Goal: Download file/media

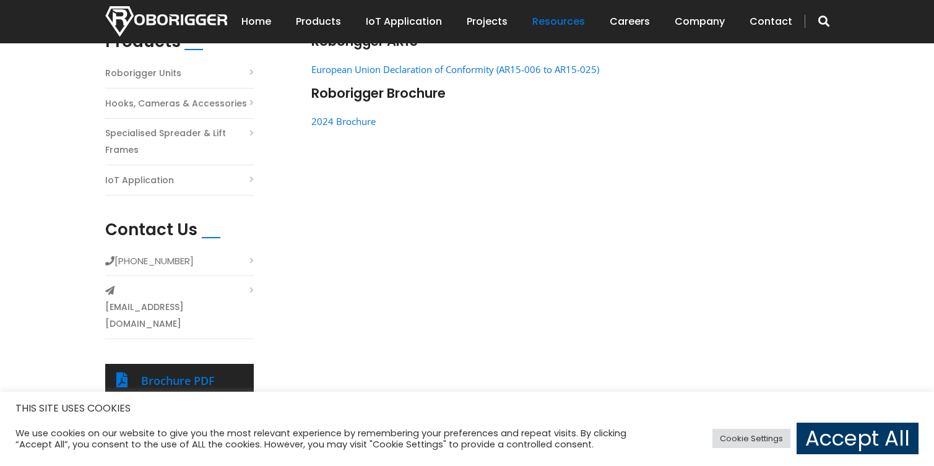
scroll to position [248, 0]
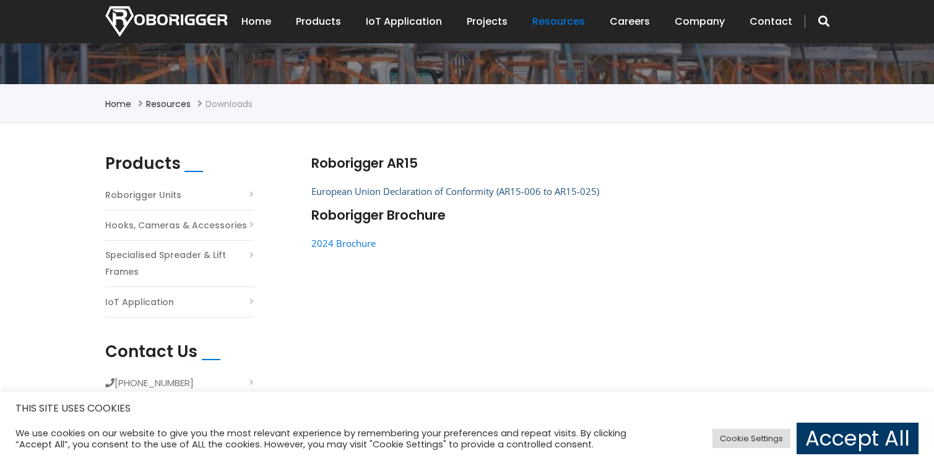
click at [409, 189] on link "European Union Declaration of Conformity (AR15-006 to AR15-025)" at bounding box center [455, 191] width 288 height 12
click at [337, 249] on link "2024 Brochure" at bounding box center [343, 243] width 64 height 12
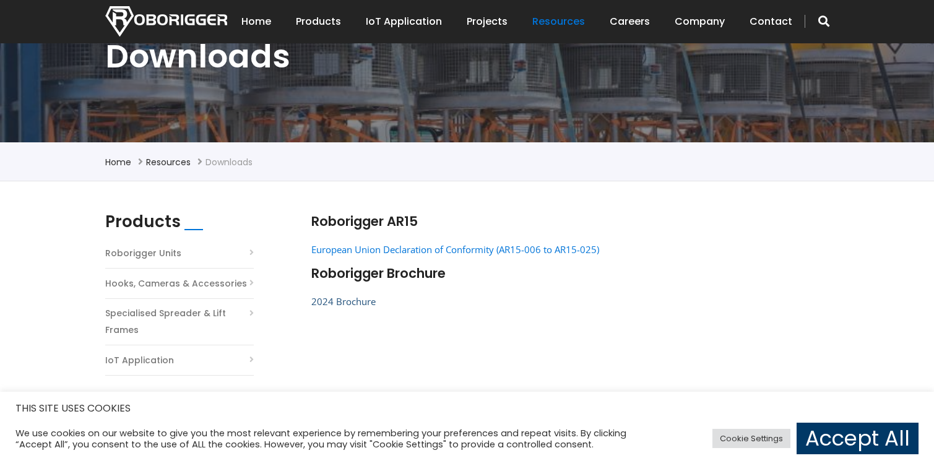
scroll to position [186, 0]
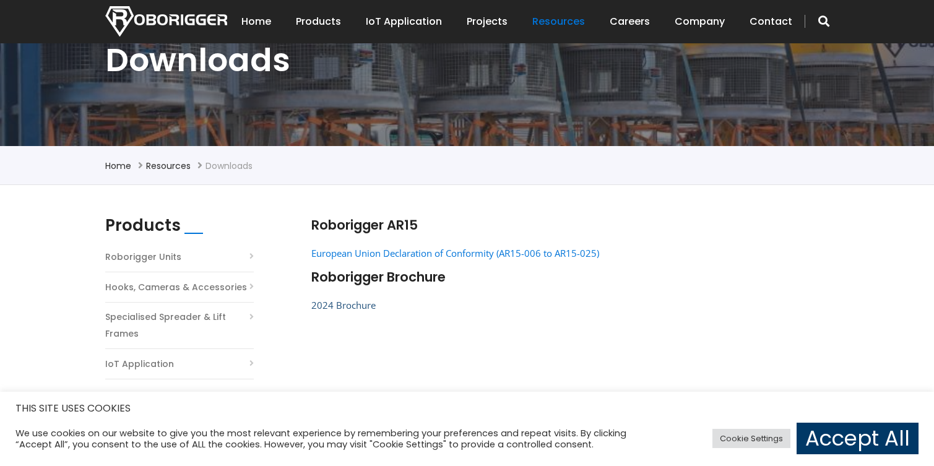
click at [352, 301] on link "2024 Brochure" at bounding box center [343, 305] width 64 height 12
click at [359, 303] on link "2024 Brochure" at bounding box center [343, 305] width 64 height 12
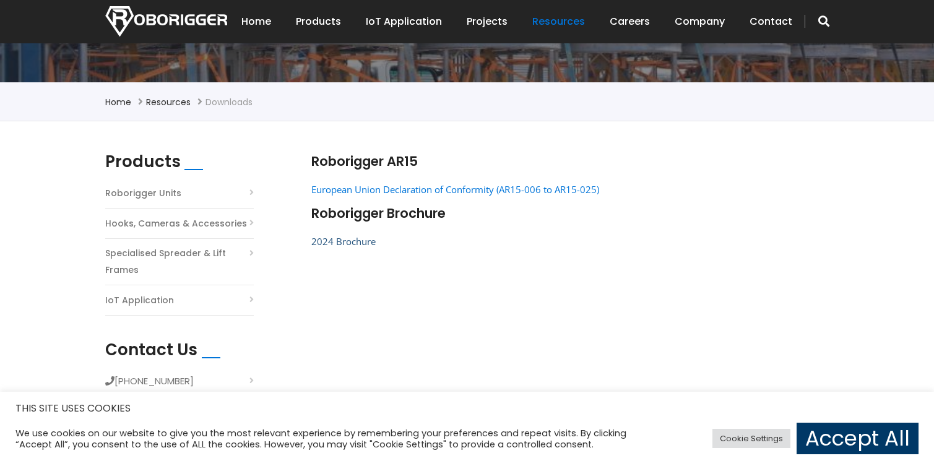
scroll to position [310, 0]
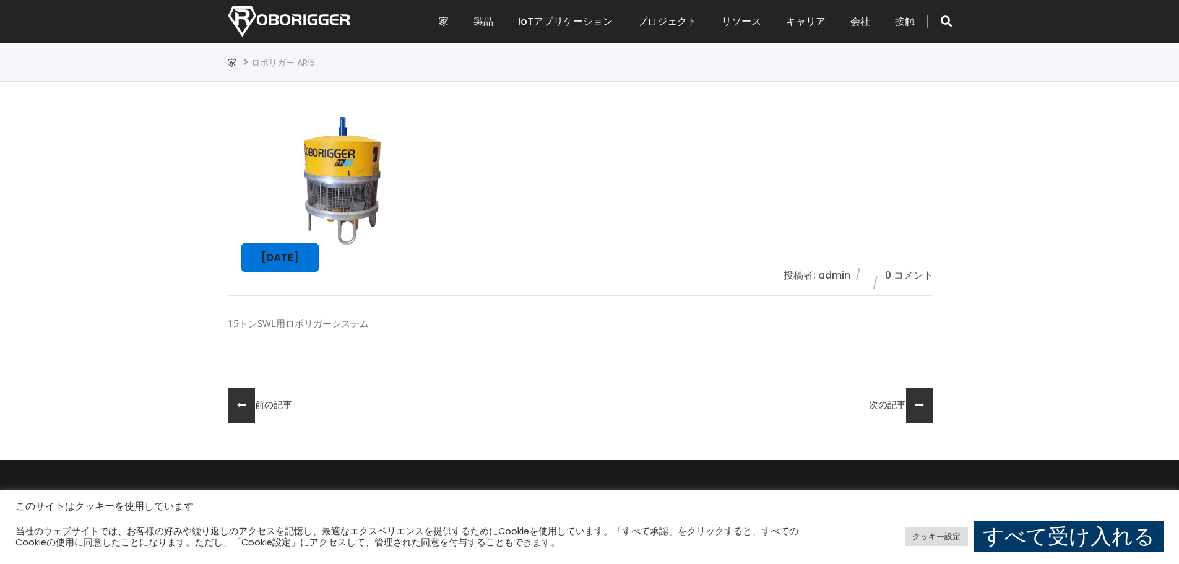
scroll to position [310, 0]
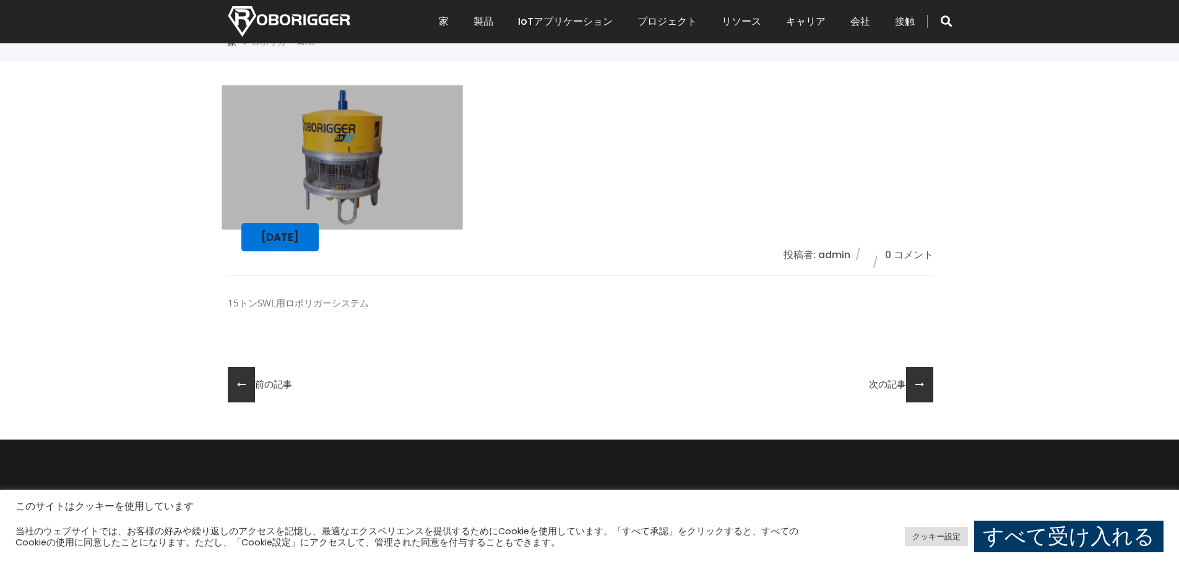
click at [310, 200] on img at bounding box center [342, 157] width 241 height 144
click at [299, 241] on font "2019年1月10日" at bounding box center [280, 237] width 38 height 15
click at [334, 189] on img at bounding box center [342, 157] width 241 height 144
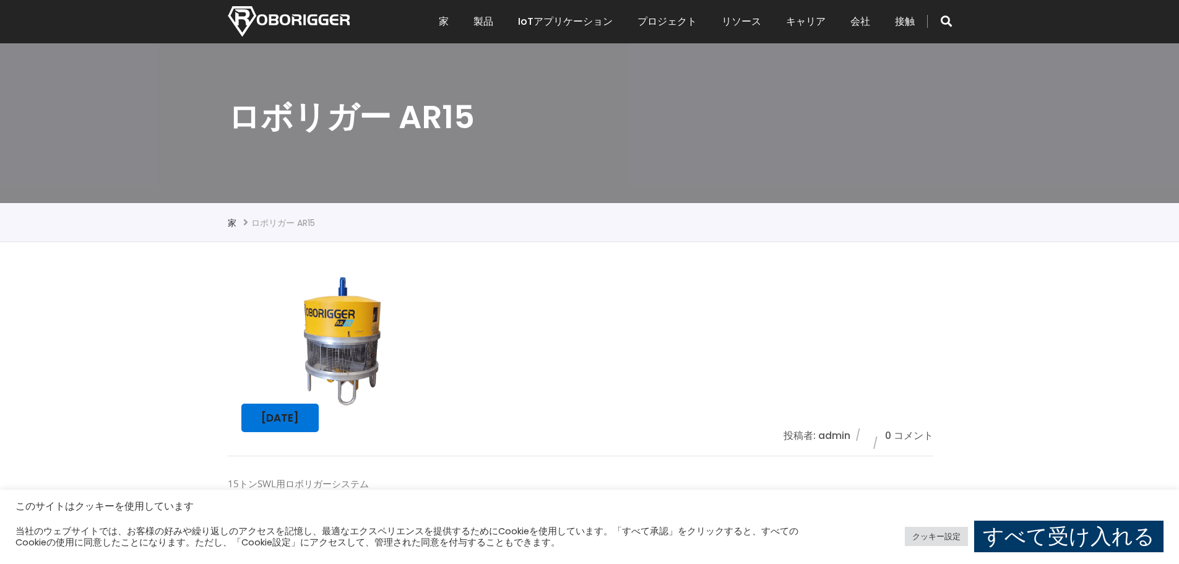
scroll to position [124, 0]
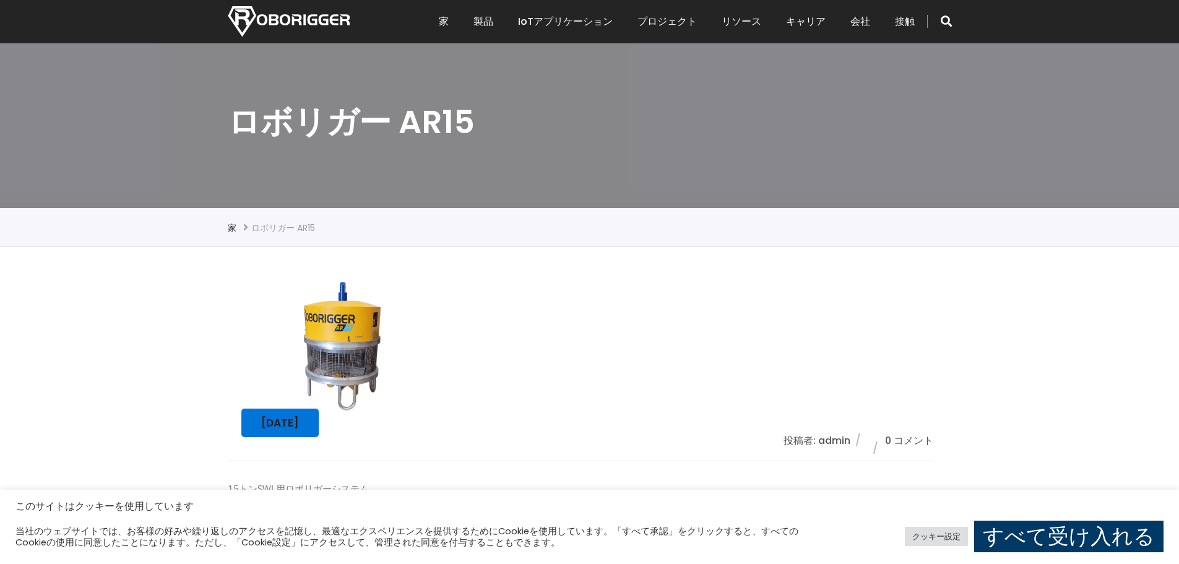
click at [341, 254] on div "2019年1月10日 投稿者: admin 0 コメント 15トンSWL用ロボリガーシステム 前の記事 次の記事" at bounding box center [589, 436] width 1179 height 379
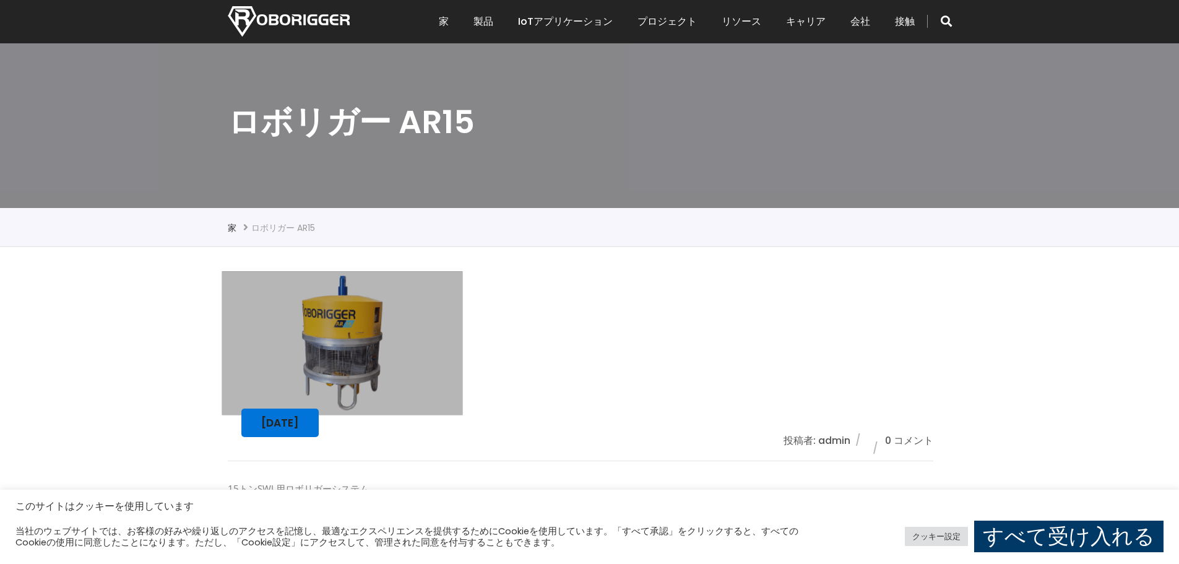
click at [340, 352] on img at bounding box center [342, 343] width 241 height 144
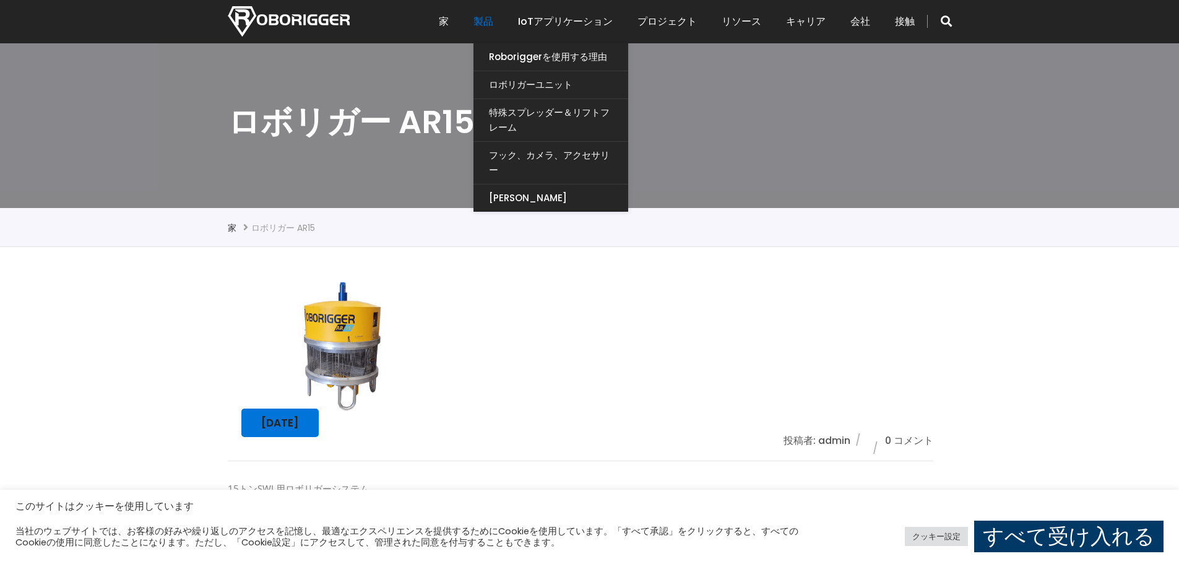
click at [478, 24] on font "製品" at bounding box center [484, 21] width 20 height 14
click at [527, 84] on font "ロボリガーユニット" at bounding box center [531, 84] width 84 height 13
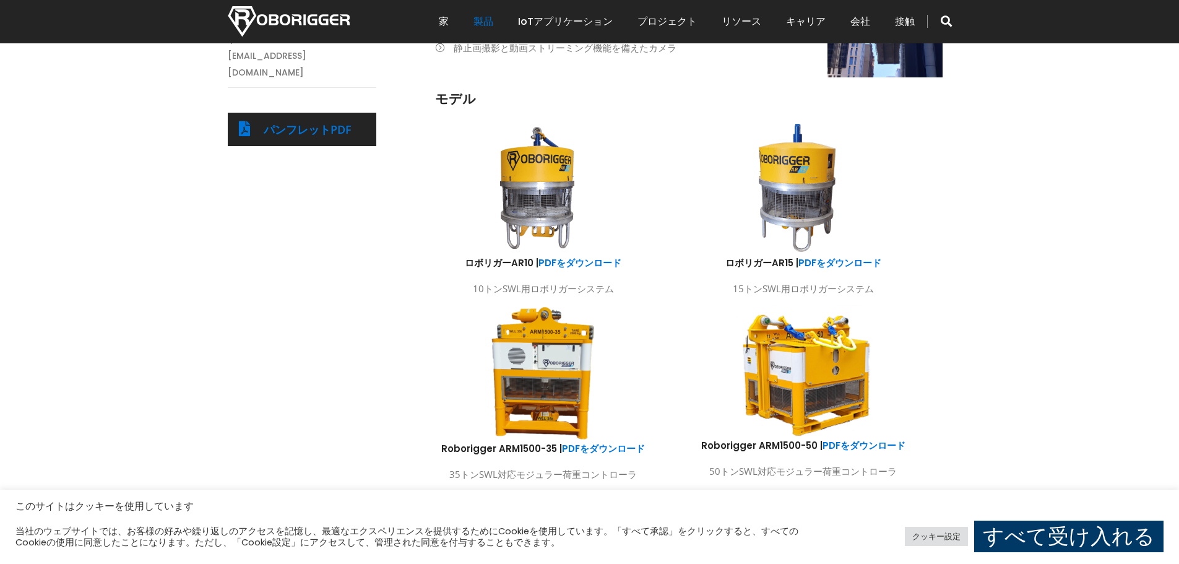
scroll to position [619, 0]
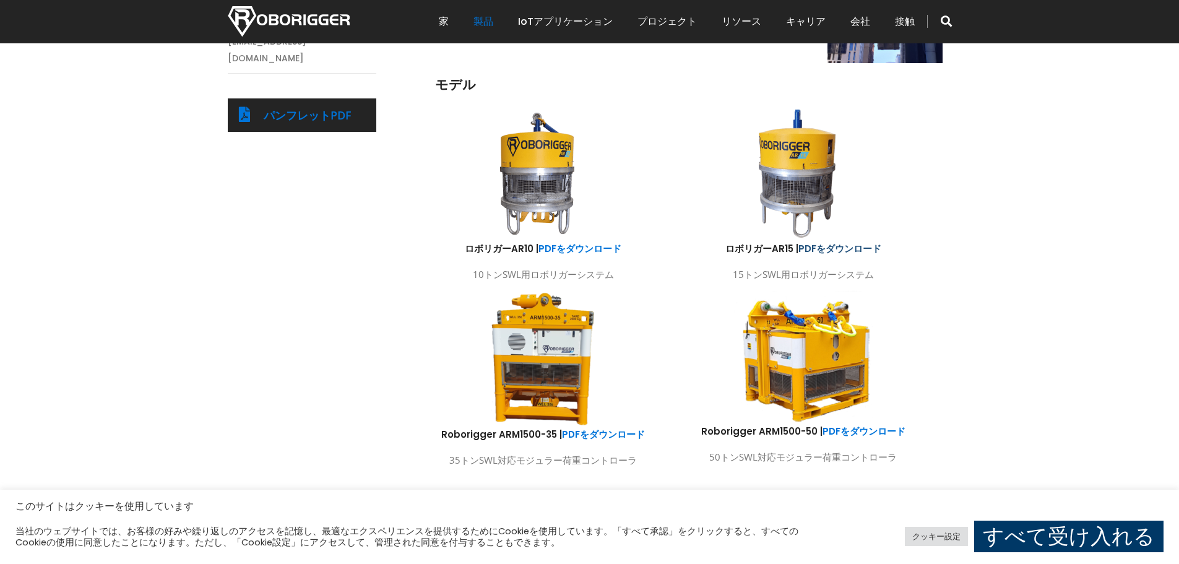
click at [856, 246] on font "PDFをダウンロード" at bounding box center [840, 248] width 83 height 13
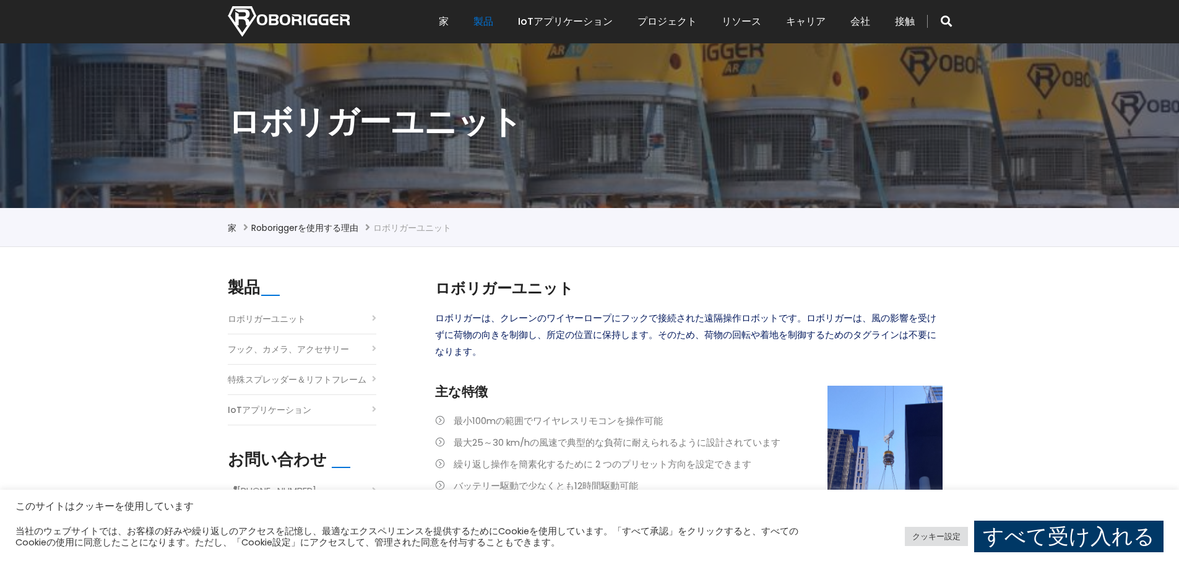
scroll to position [0, 0]
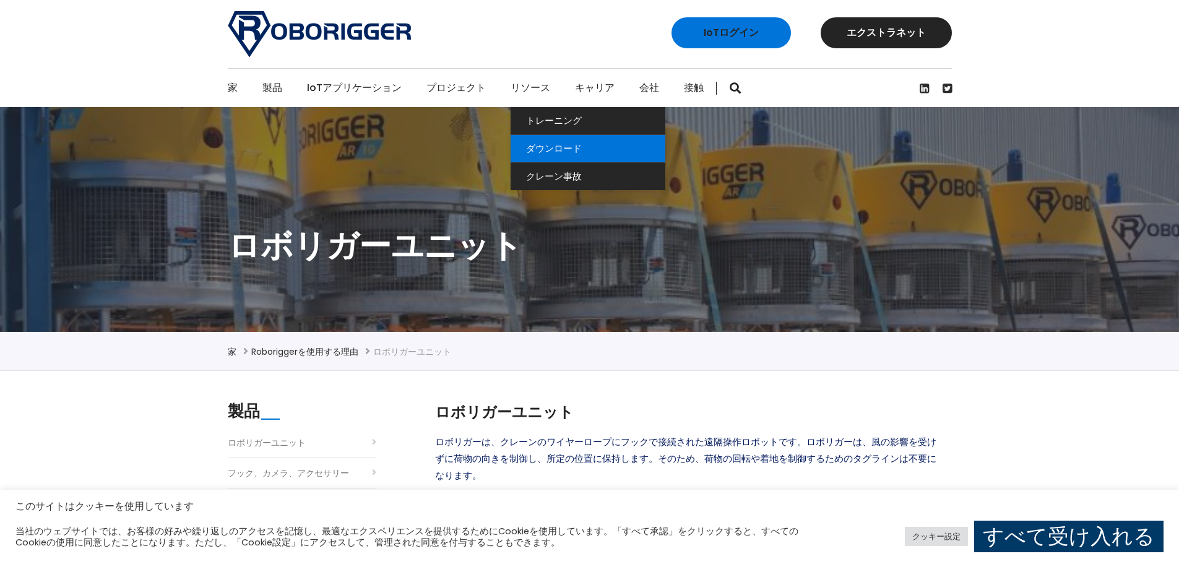
click at [547, 147] on font "ダウンロード" at bounding box center [554, 148] width 56 height 13
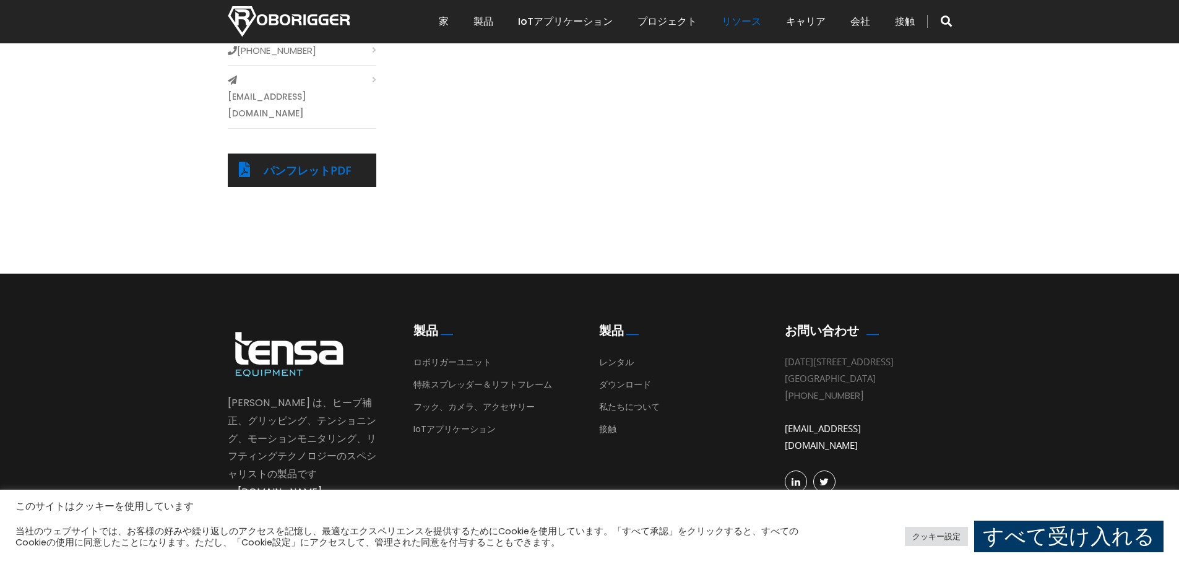
scroll to position [568, 0]
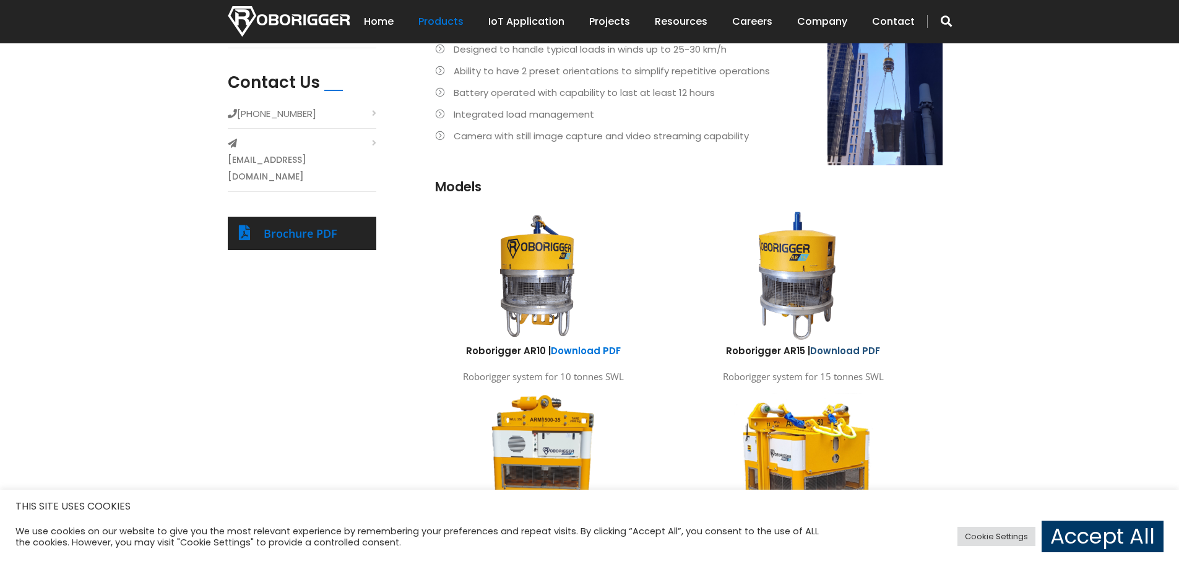
scroll to position [495, 0]
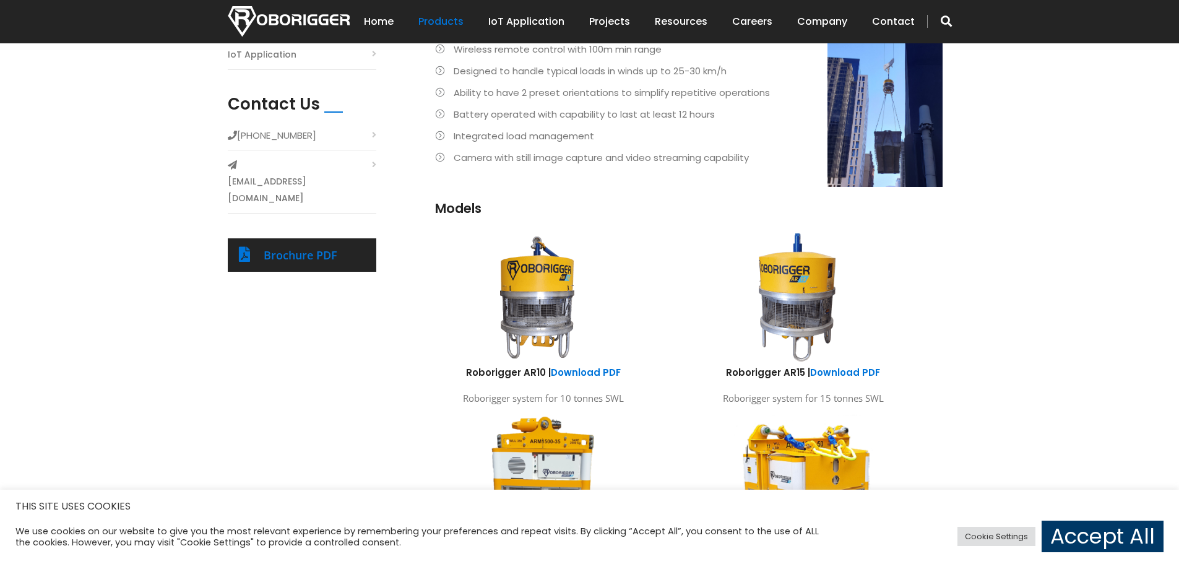
click at [797, 292] on img at bounding box center [797, 297] width 229 height 137
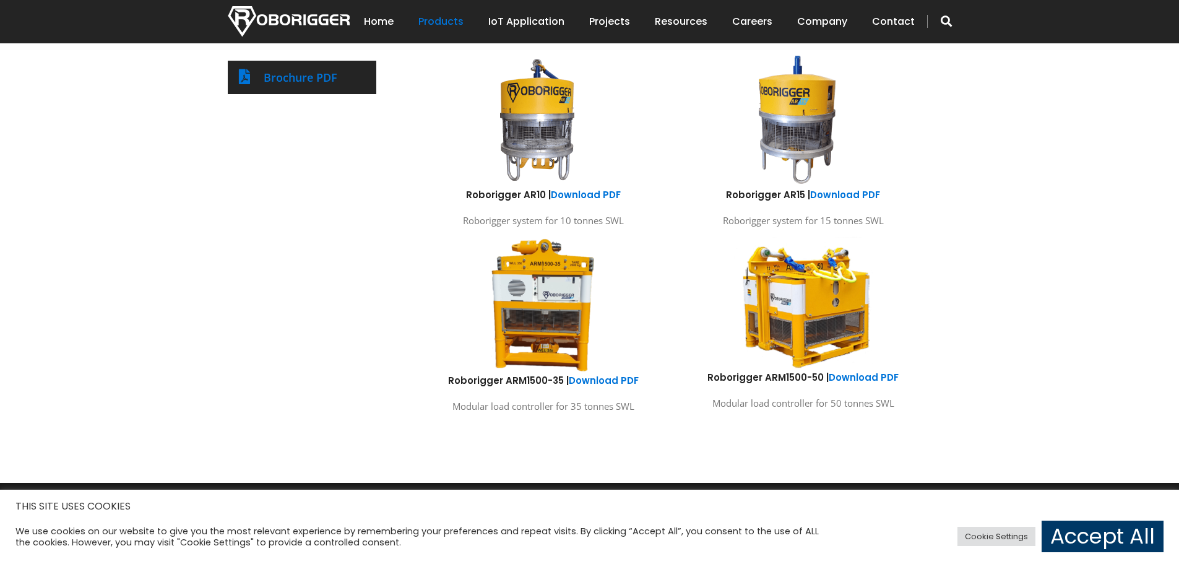
scroll to position [867, 0]
